Goal: Task Accomplishment & Management: Manage account settings

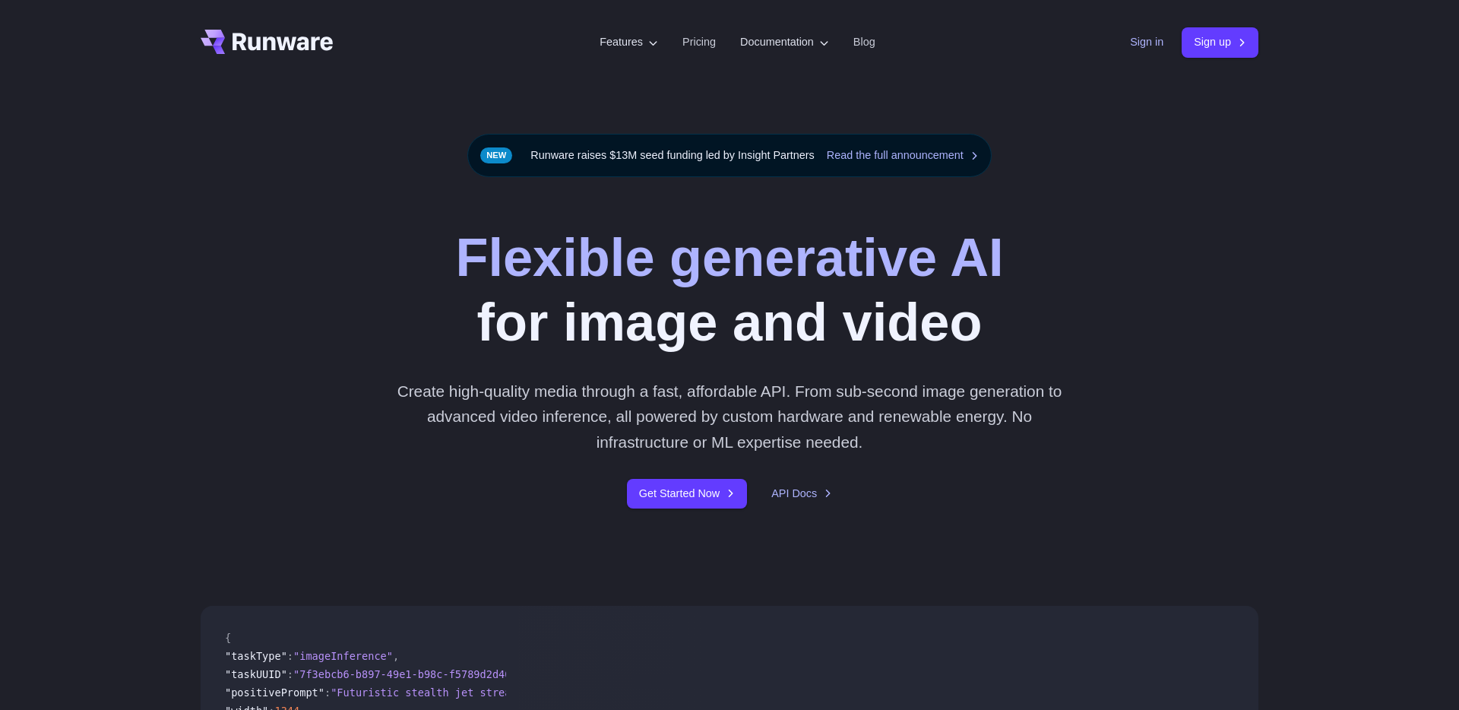
click at [1145, 38] on link "Sign in" at bounding box center [1146, 41] width 33 height 17
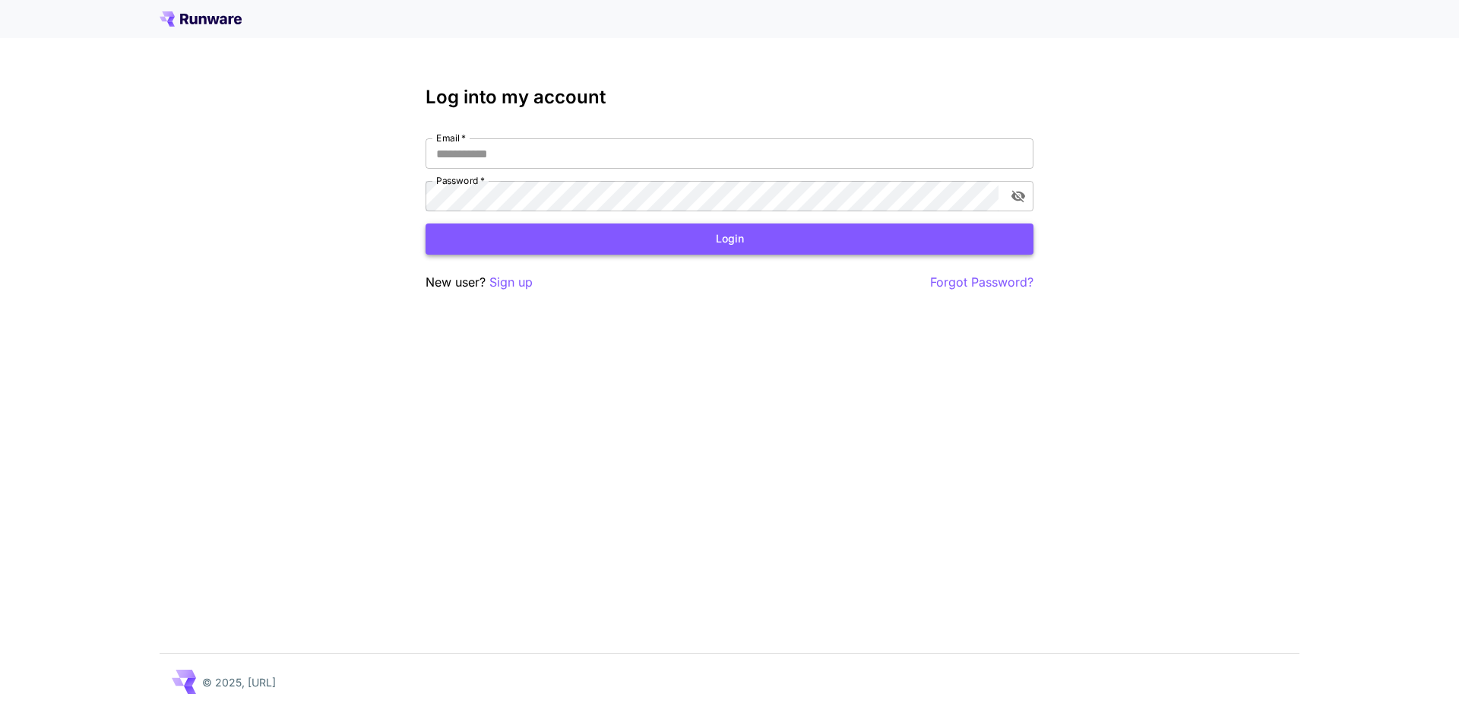
type input "**********"
click at [570, 253] on button "Login" at bounding box center [729, 238] width 608 height 31
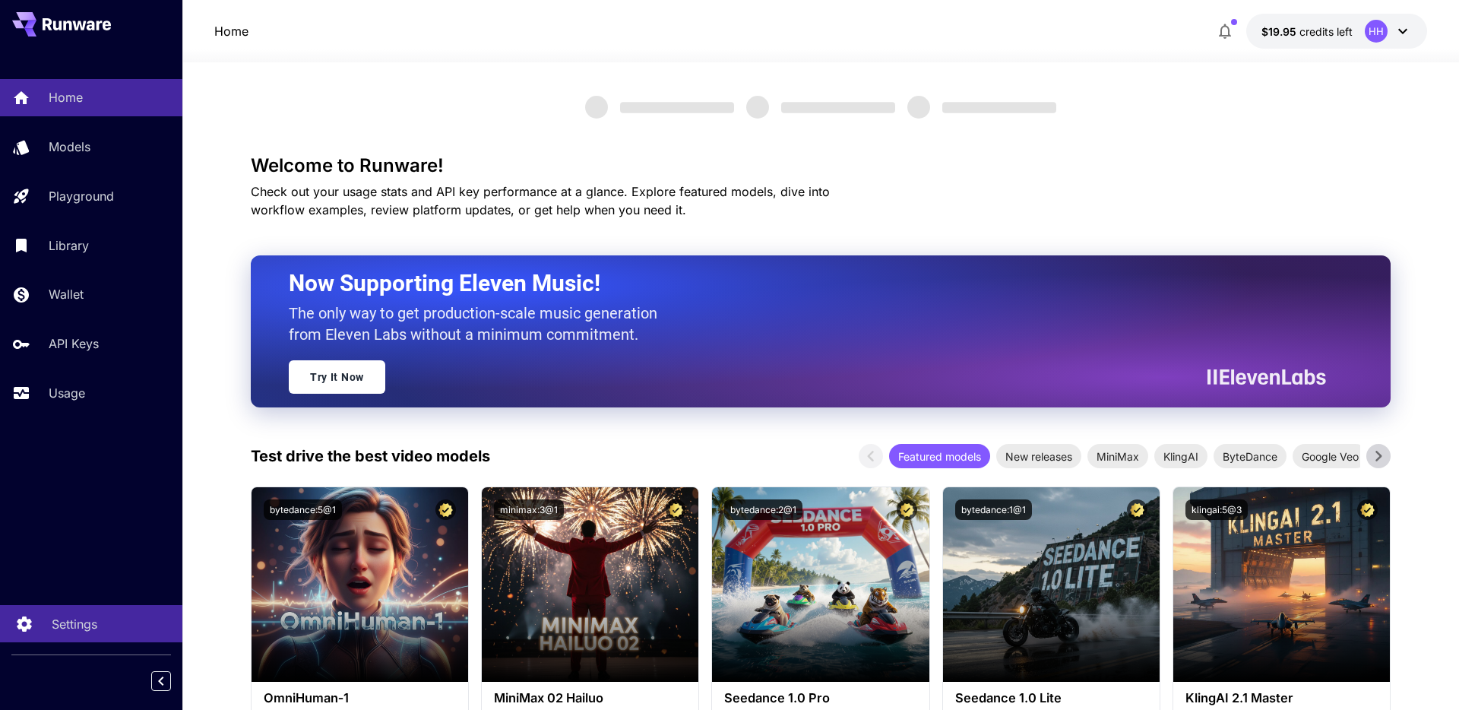
click at [93, 624] on p "Settings" at bounding box center [75, 624] width 46 height 18
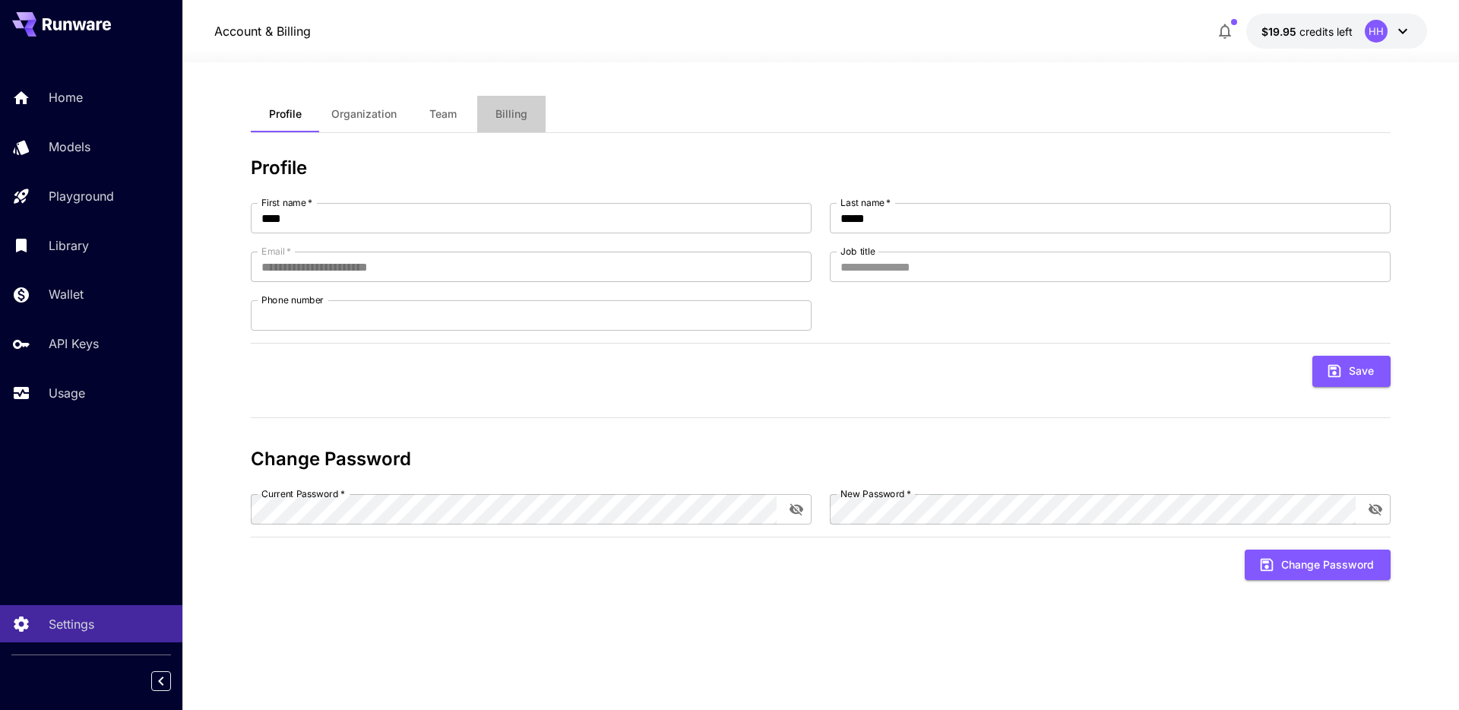
click at [520, 131] on button "Billing" at bounding box center [511, 114] width 68 height 36
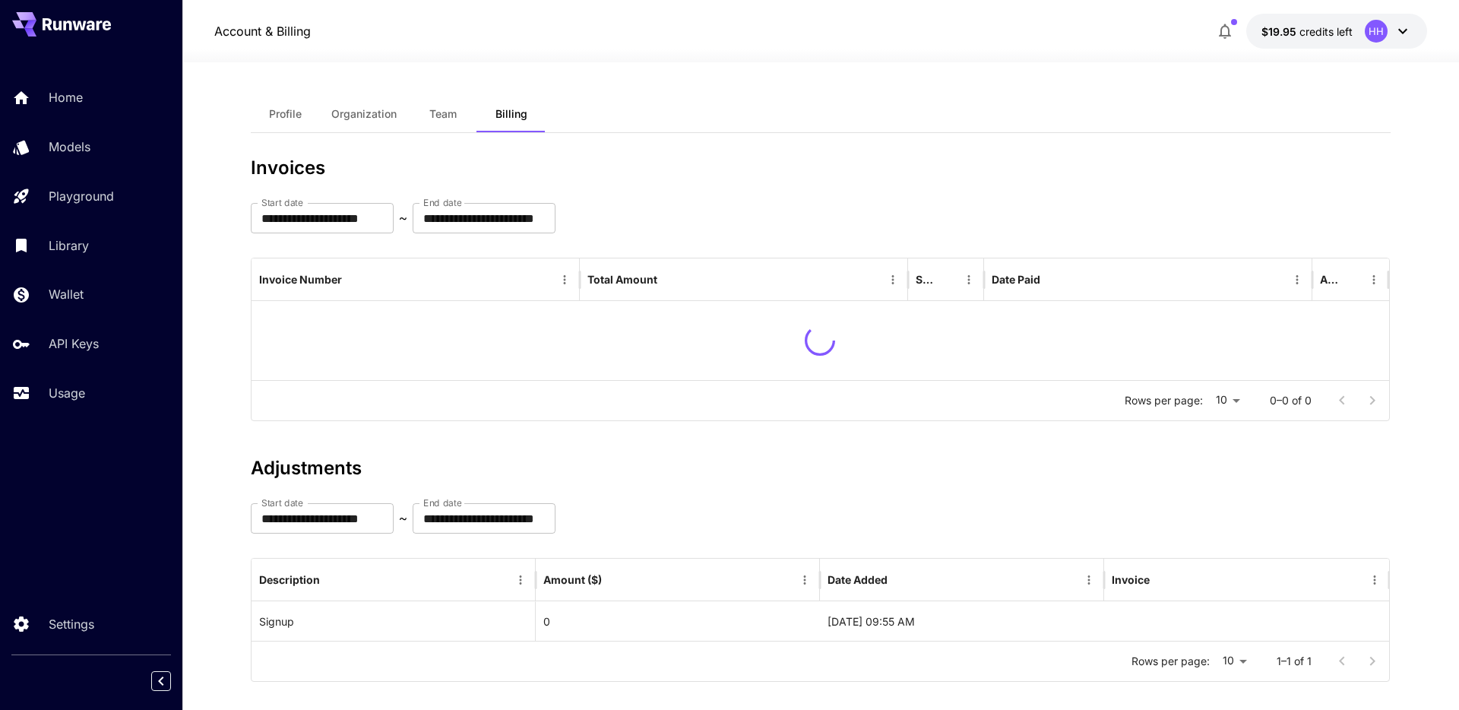
click at [432, 117] on span "Team" at bounding box center [442, 114] width 27 height 14
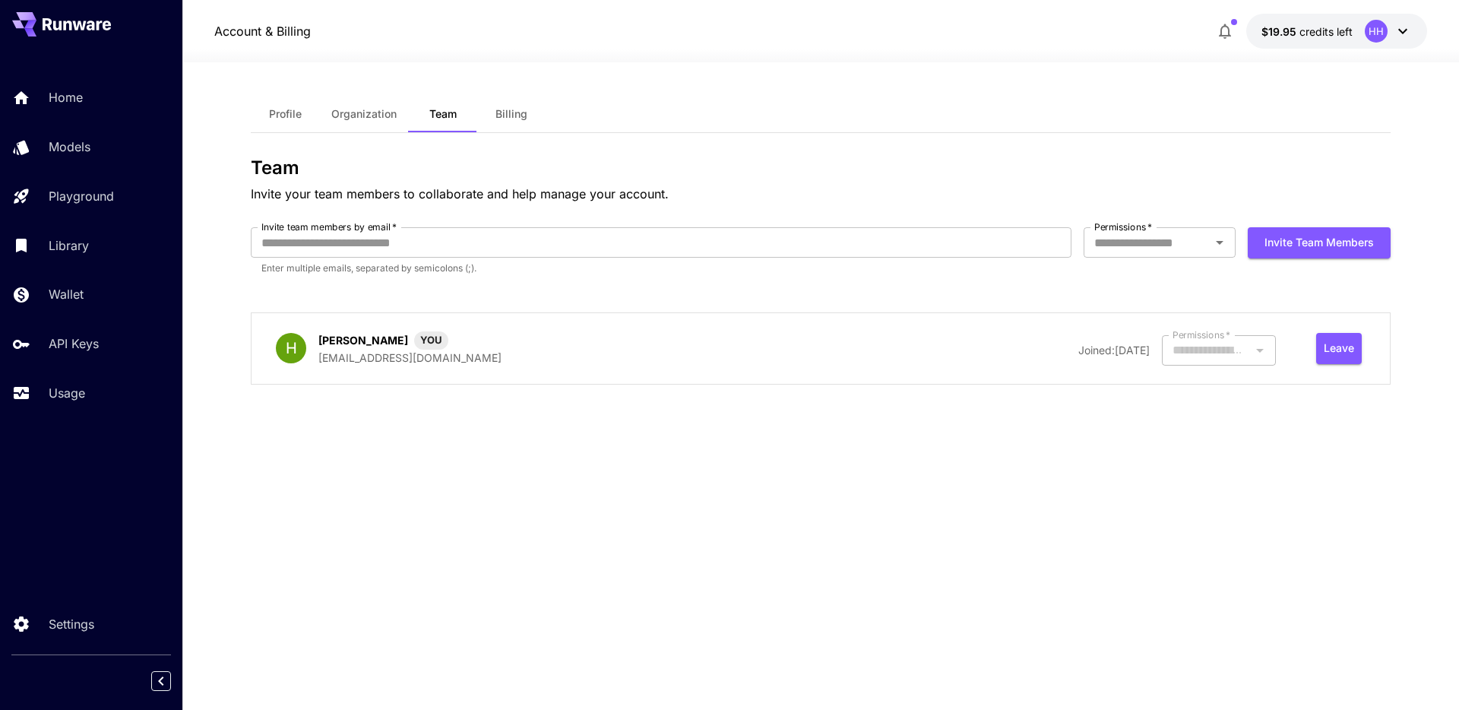
click at [368, 112] on span "Organization" at bounding box center [363, 114] width 65 height 14
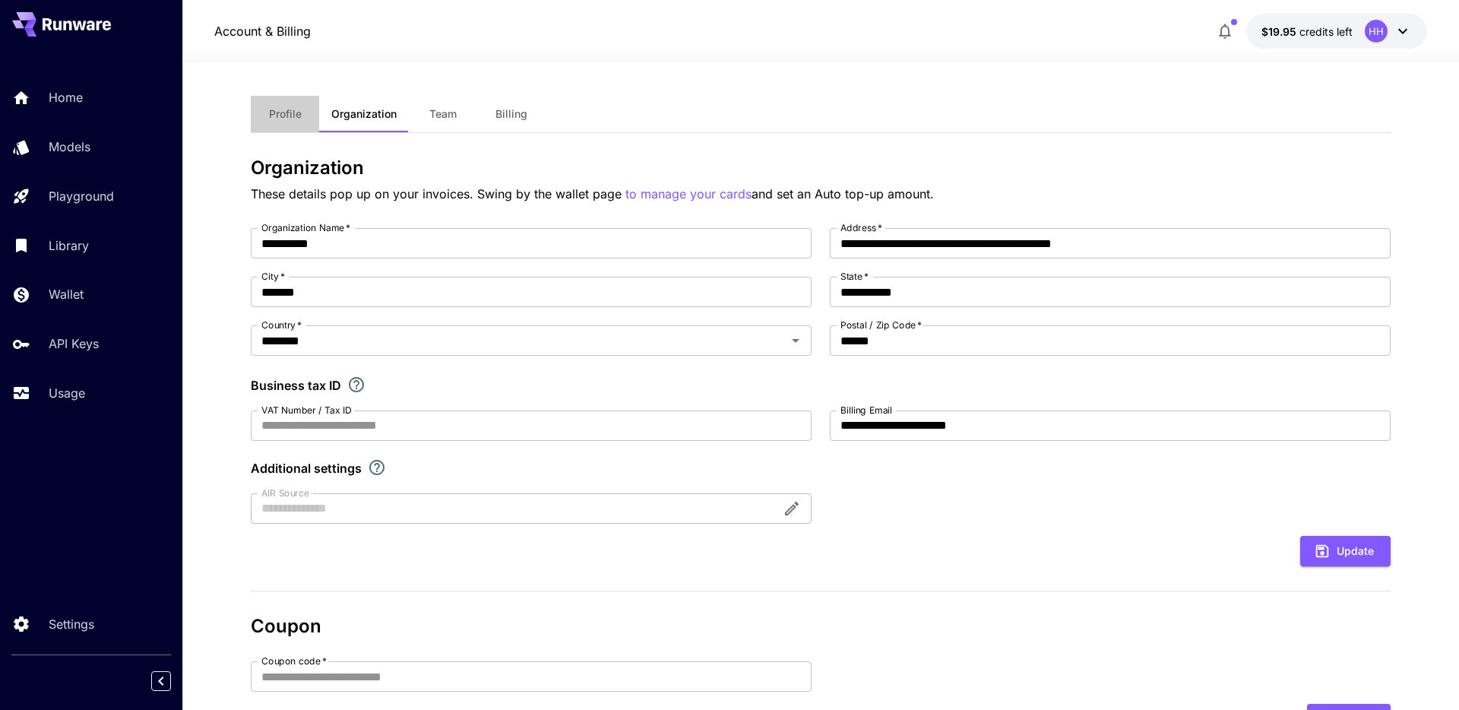
click at [283, 107] on span "Profile" at bounding box center [285, 114] width 33 height 14
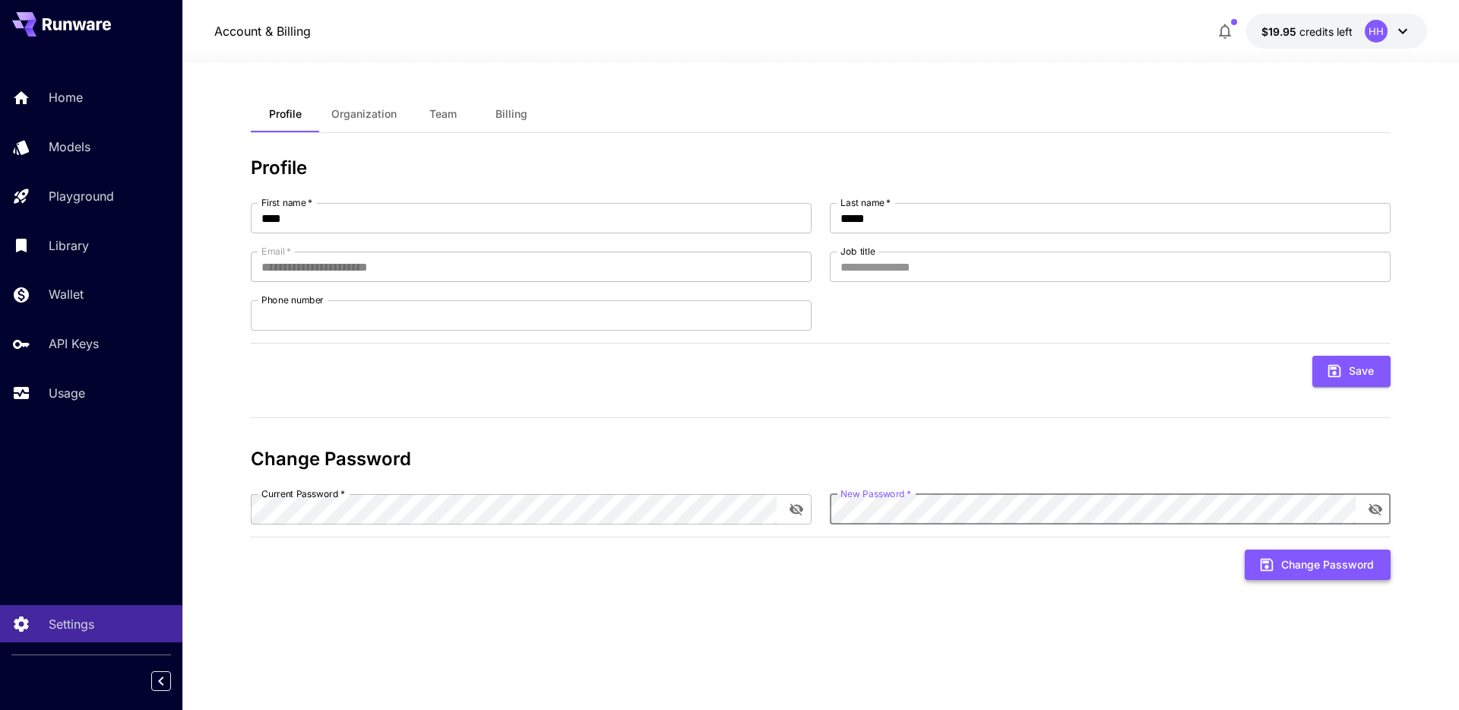
click at [1362, 558] on button "Change Password" at bounding box center [1318, 564] width 146 height 31
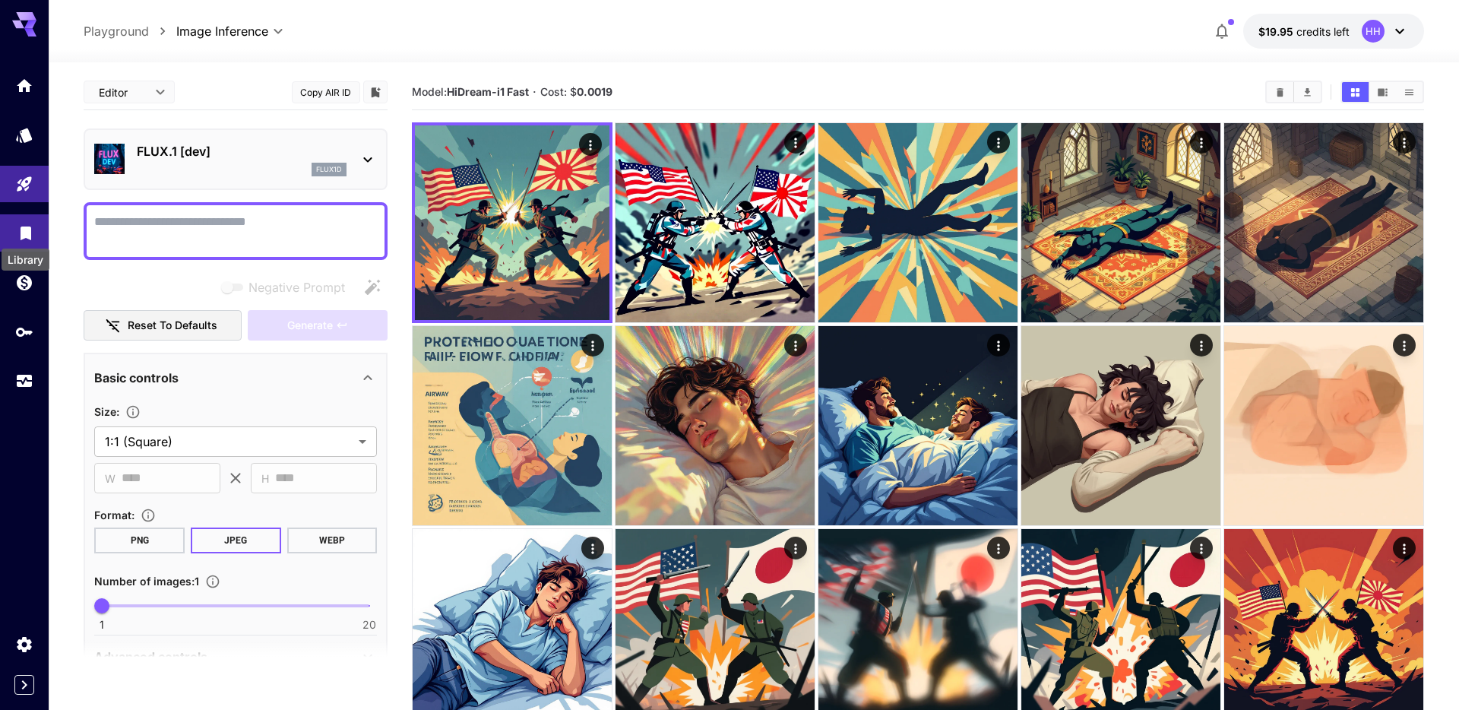
click at [23, 231] on icon "Library" at bounding box center [26, 229] width 11 height 14
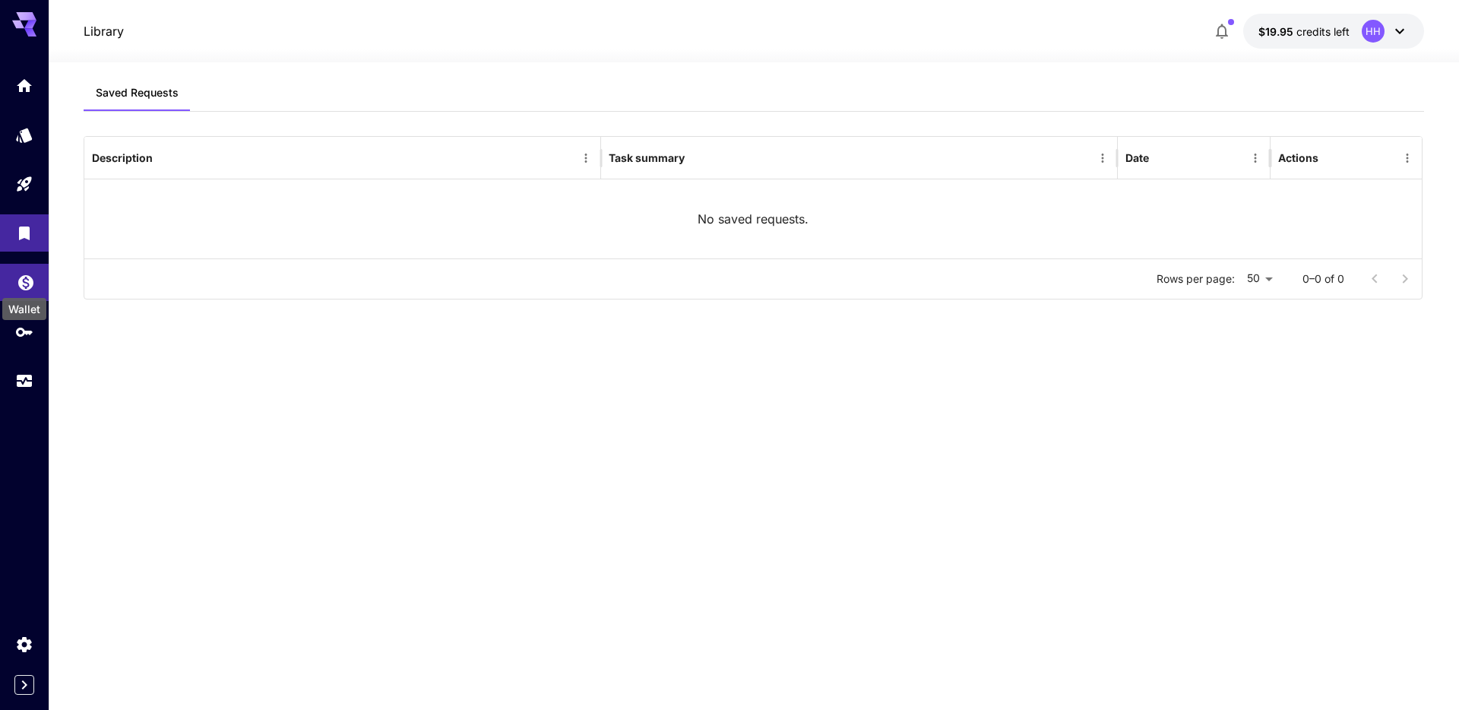
click at [32, 281] on icon "Wallet" at bounding box center [25, 281] width 15 height 15
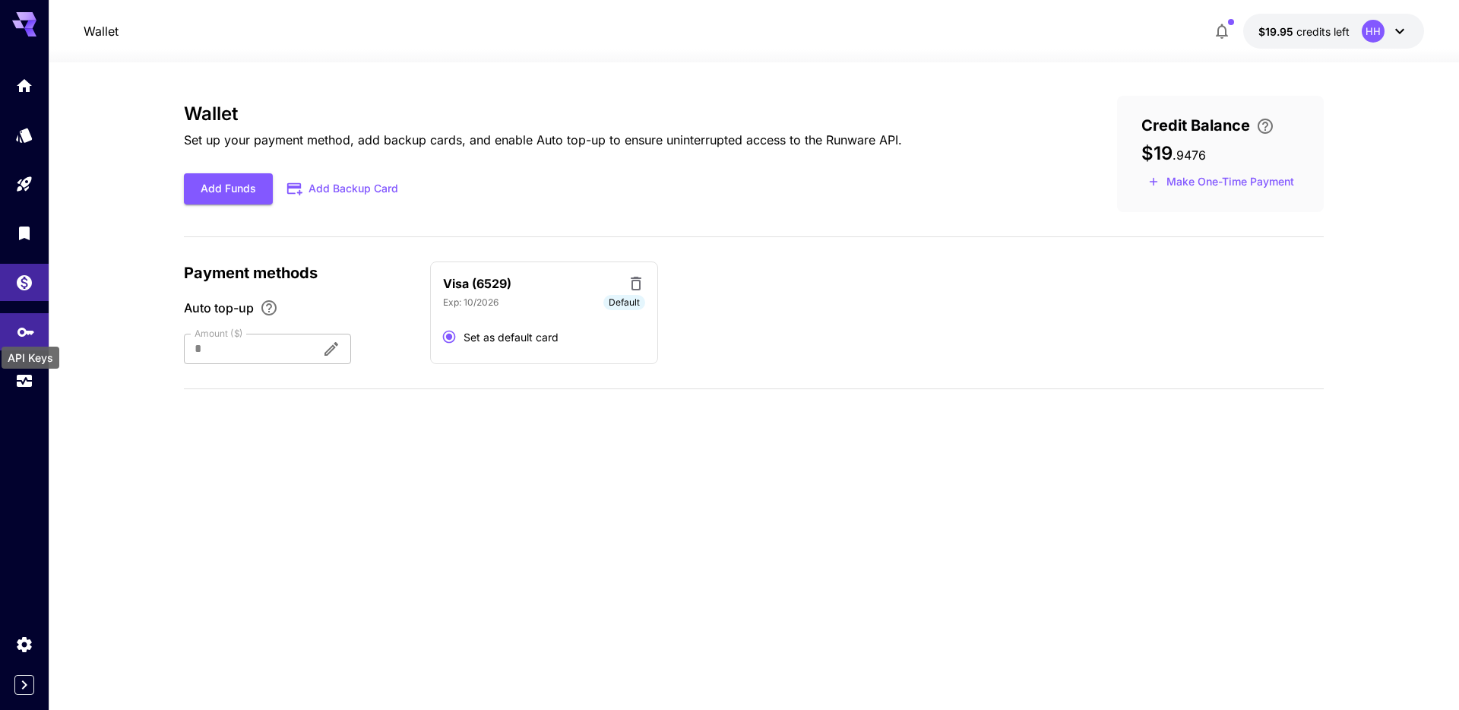
click at [31, 323] on icon "API Keys" at bounding box center [26, 329] width 18 height 18
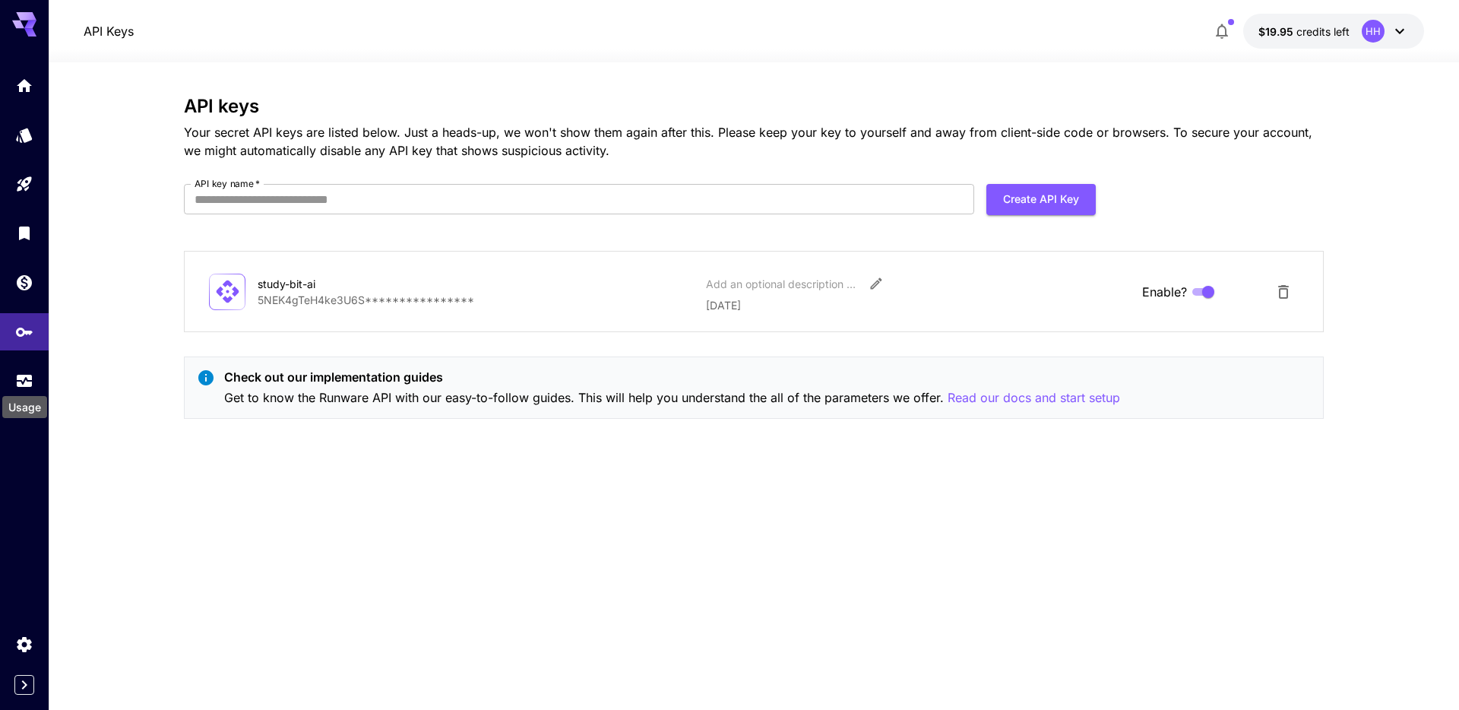
click at [26, 387] on div "Usage" at bounding box center [25, 402] width 48 height 34
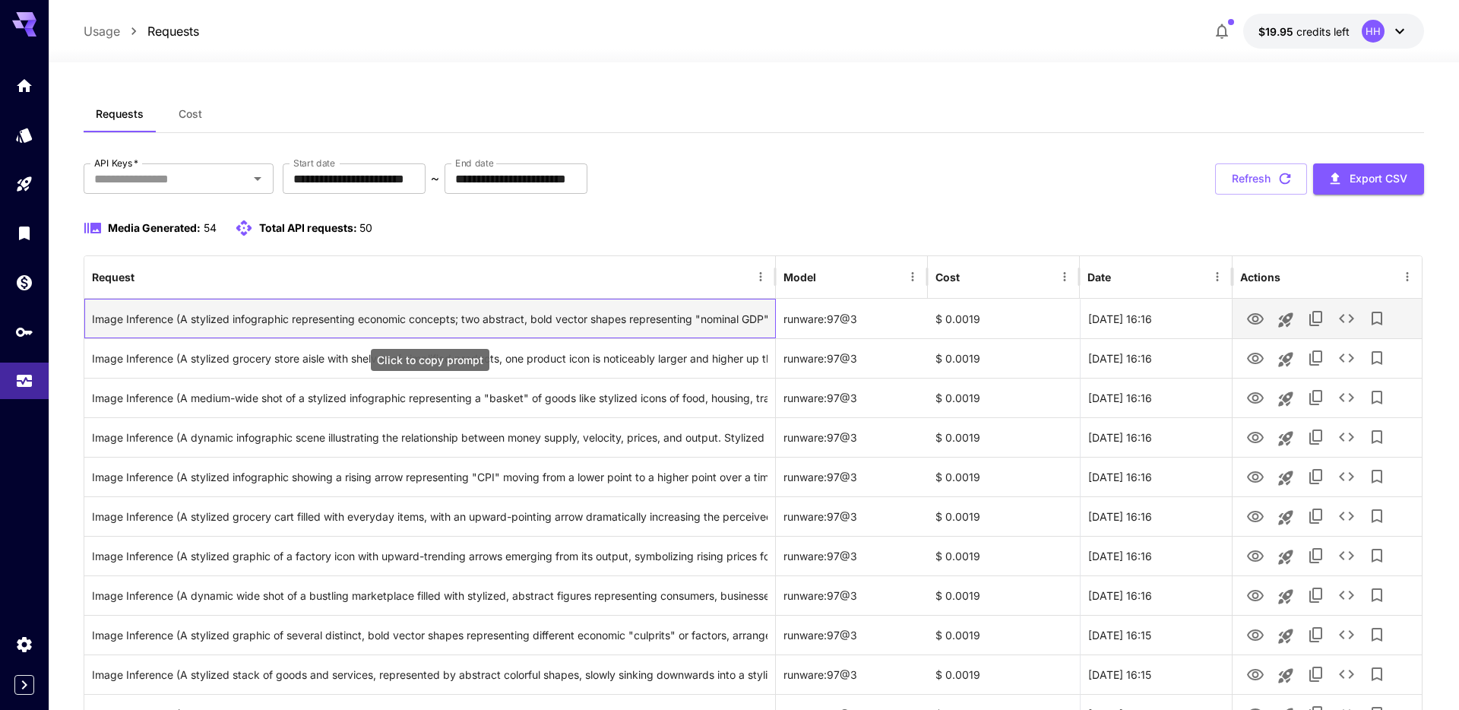
click at [432, 331] on div "Image Inference (A stylized infographic representing economic concepts; two abs…" at bounding box center [429, 318] width 675 height 39
click at [1250, 324] on icon "View" at bounding box center [1255, 319] width 18 height 18
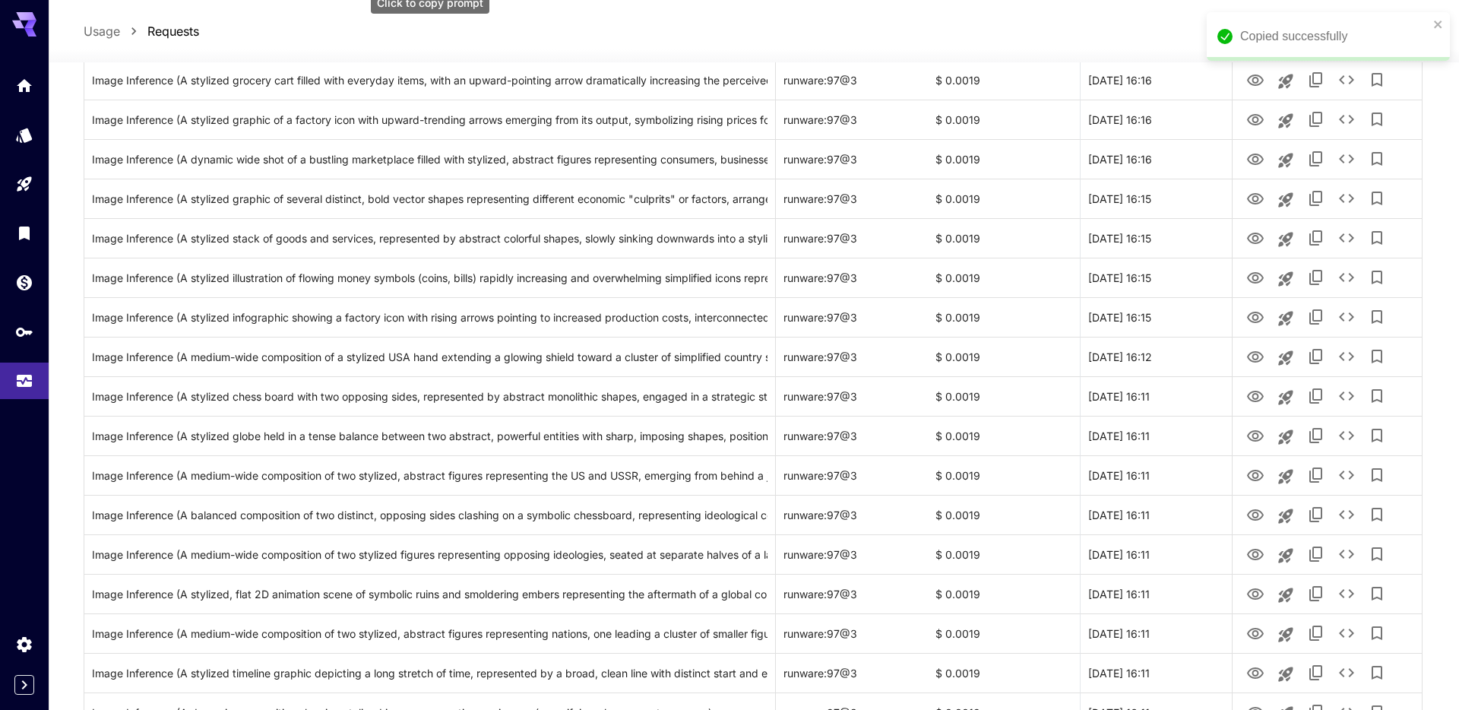
scroll to position [454, 0]
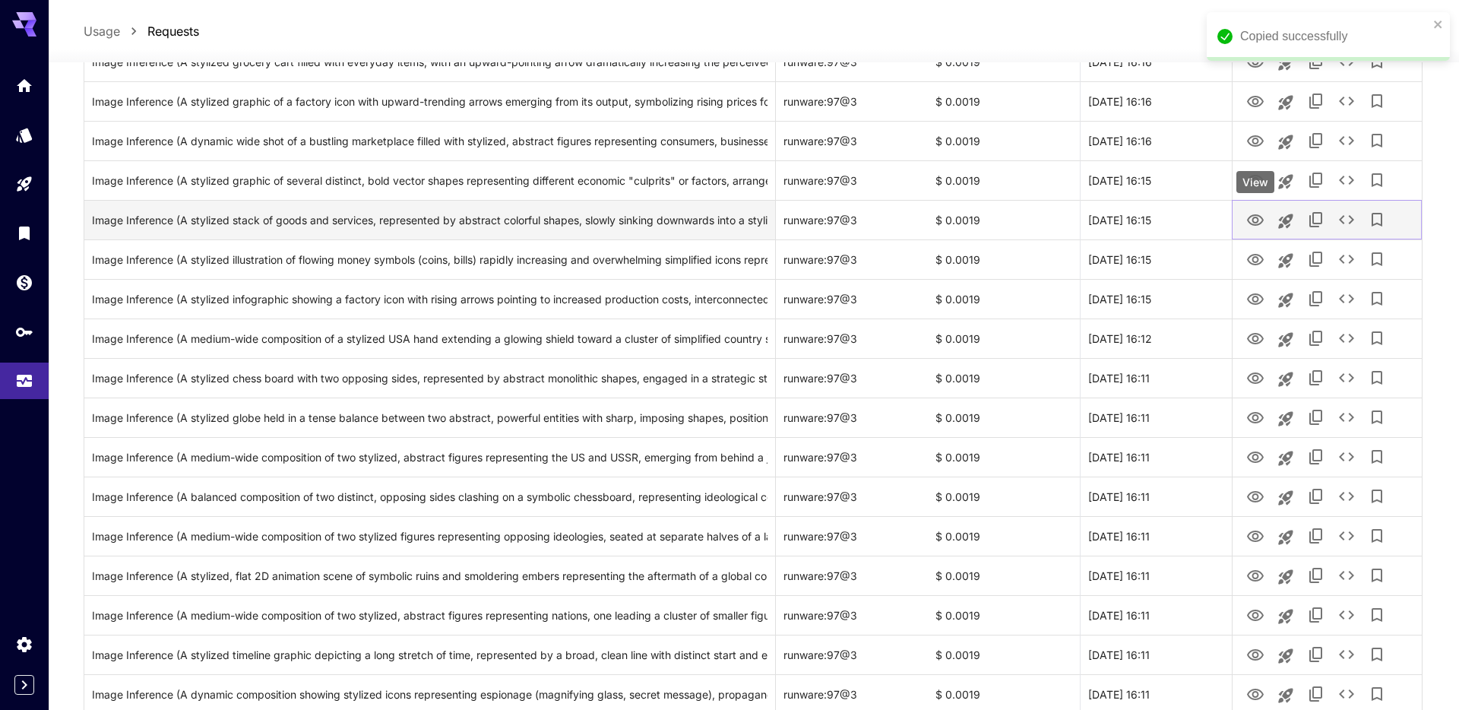
click at [1242, 214] on button "View" at bounding box center [1255, 219] width 30 height 31
click at [1257, 216] on icon "View" at bounding box center [1255, 220] width 18 height 18
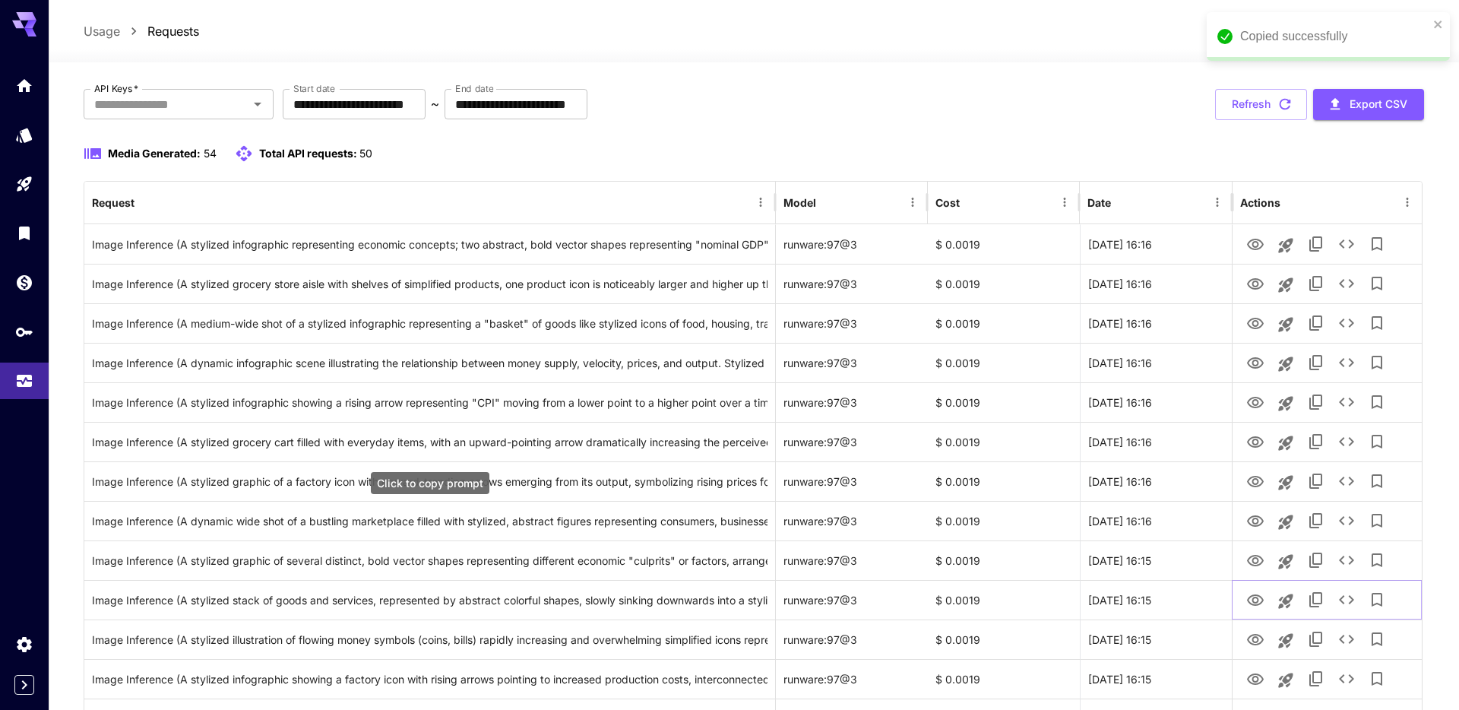
scroll to position [0, 0]
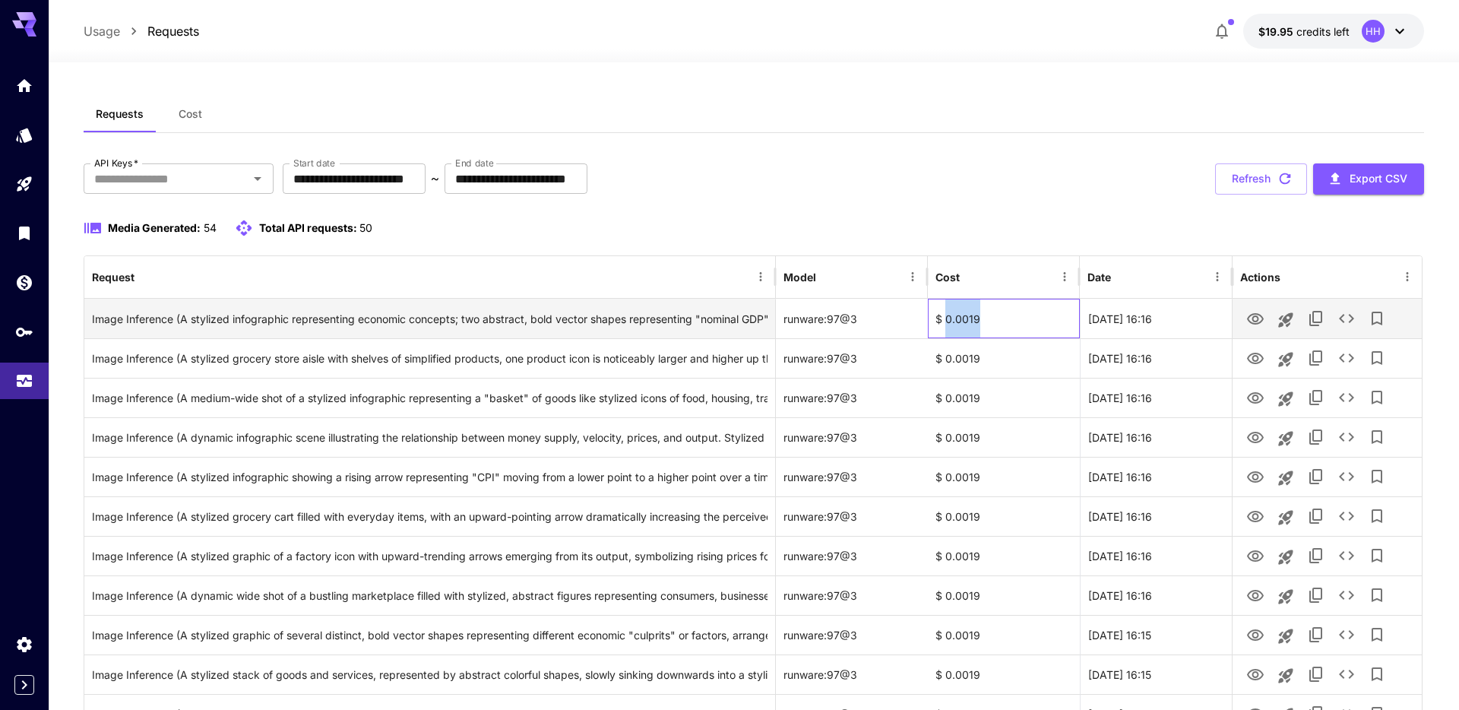
drag, startPoint x: 944, startPoint y: 318, endPoint x: 1004, endPoint y: 318, distance: 60.0
click at [1004, 318] on div "$ 0.0019" at bounding box center [1004, 319] width 152 height 40
copy div "0.0019"
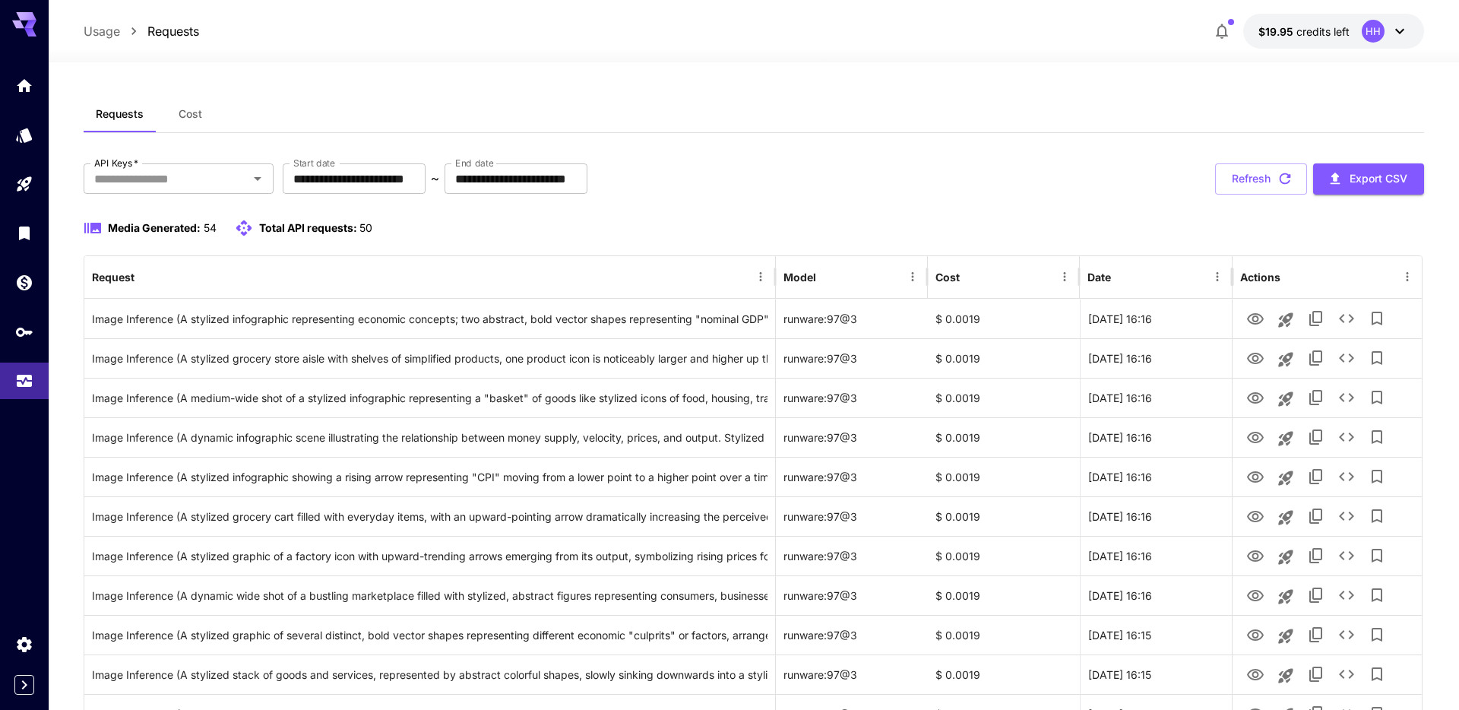
click at [677, 62] on div at bounding box center [754, 53] width 1410 height 18
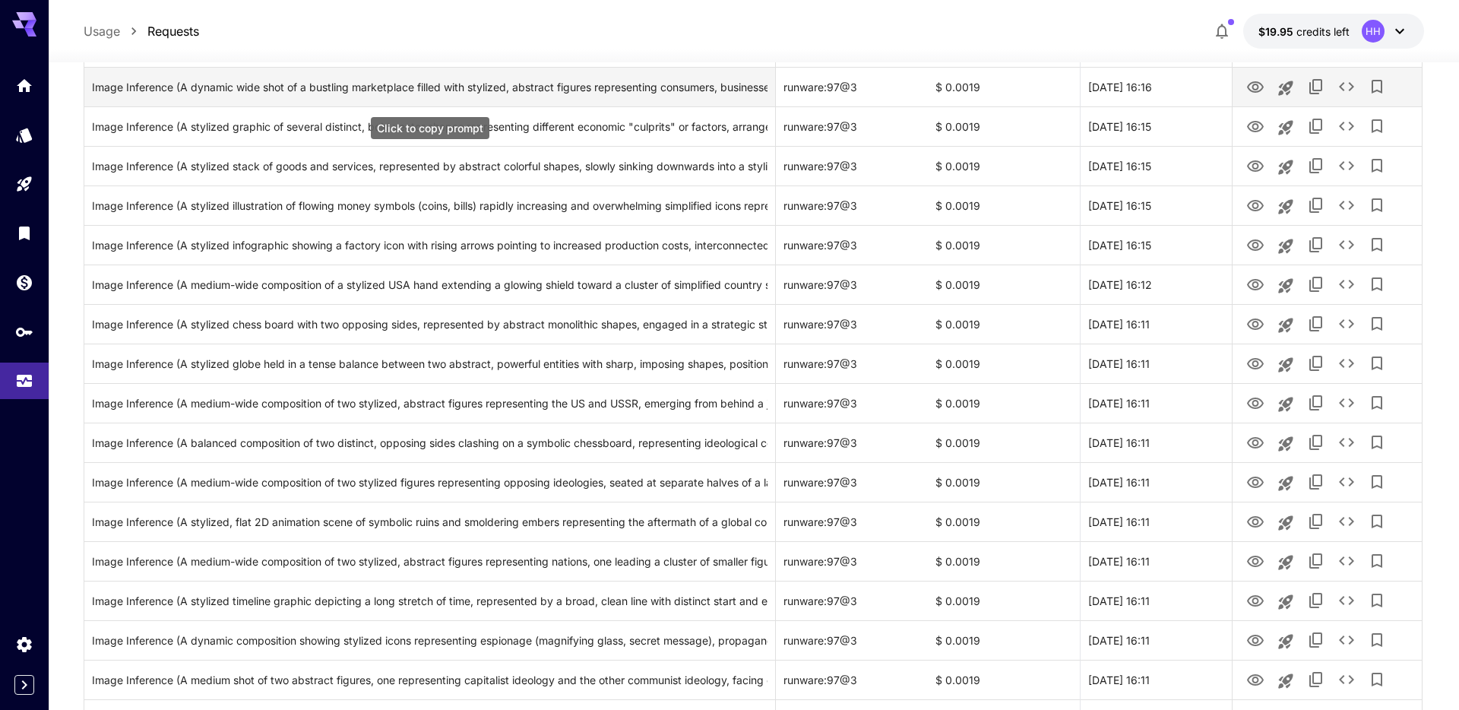
scroll to position [618, 0]
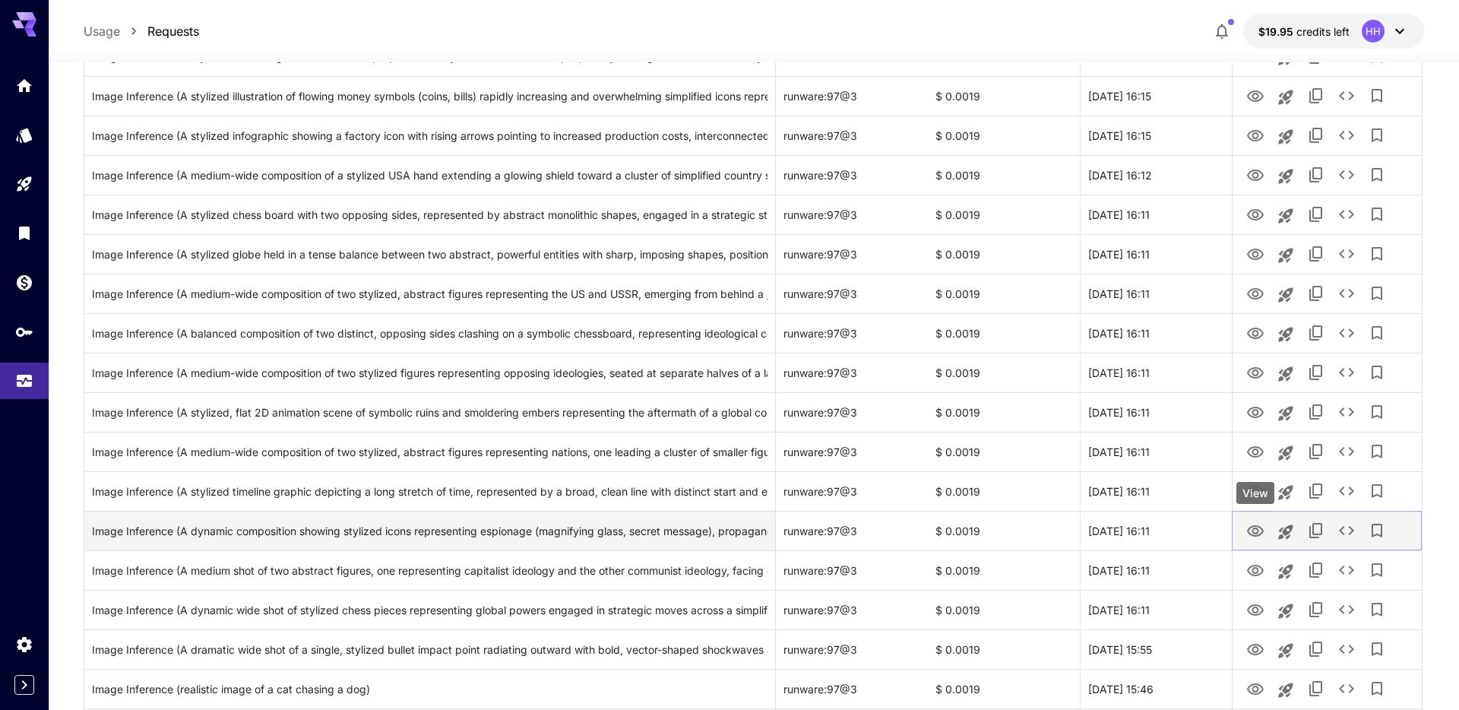
click at [1247, 535] on icon "View" at bounding box center [1255, 531] width 18 height 18
click at [518, 532] on div "Image Inference (A dynamic composition showing stylized icons representing espi…" at bounding box center [429, 530] width 675 height 39
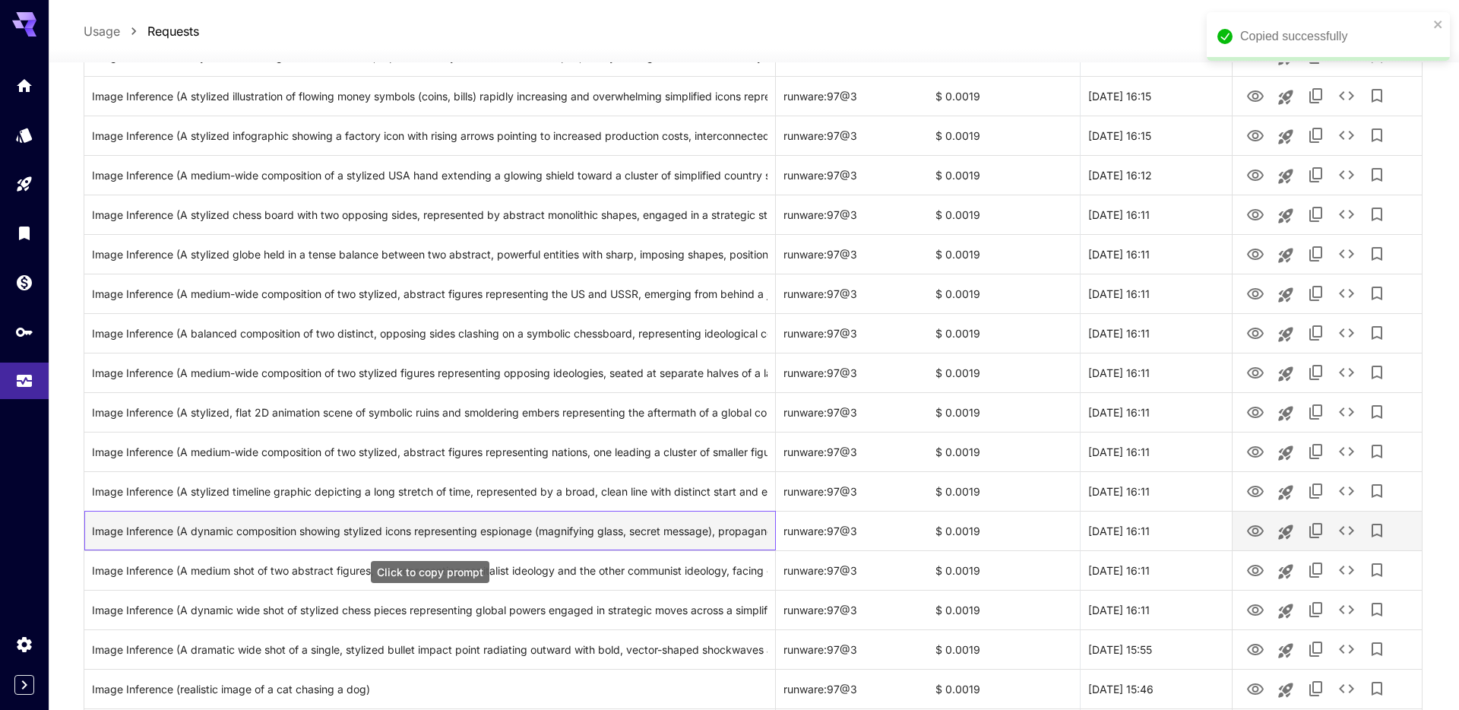
click at [518, 532] on div "Image Inference (A dynamic composition showing stylized icons representing espi…" at bounding box center [429, 530] width 675 height 39
copy div "espionage"
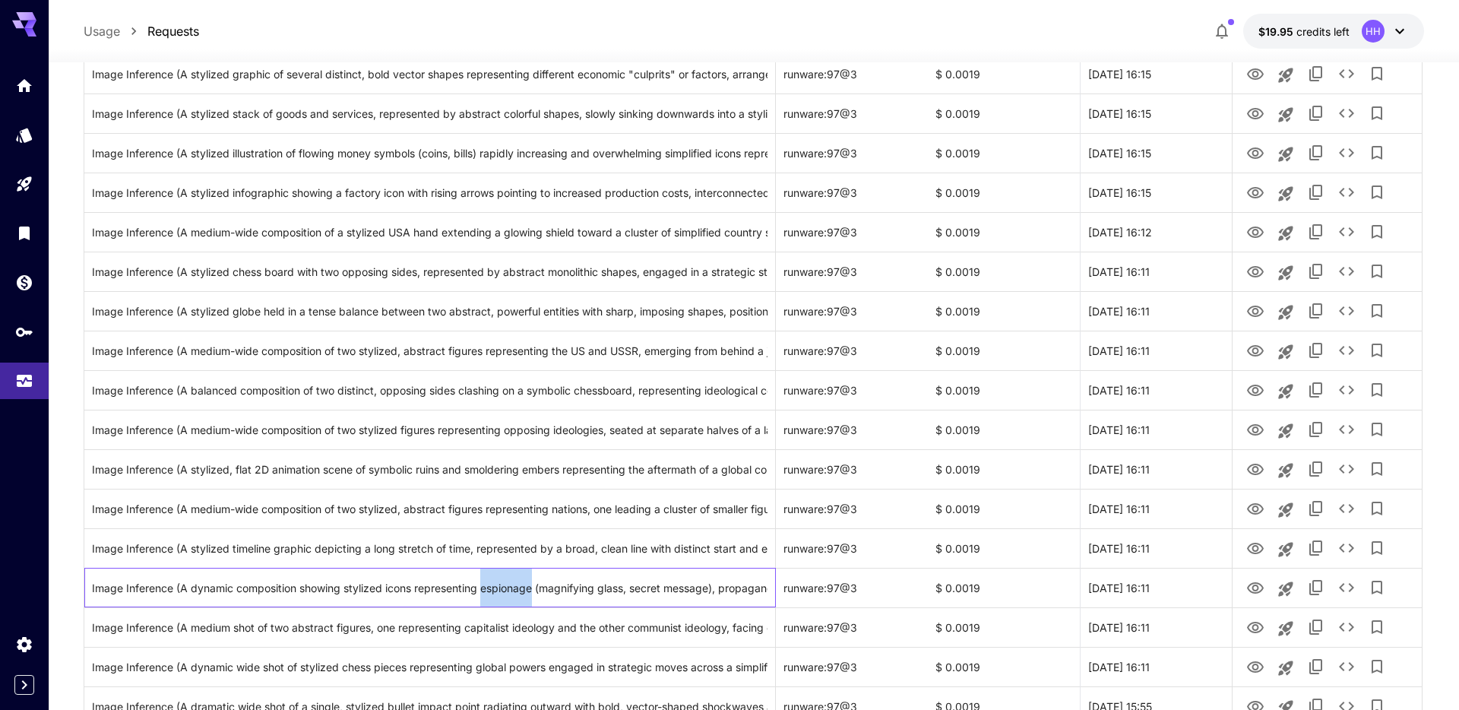
scroll to position [0, 0]
